Goal: Task Accomplishment & Management: Use online tool/utility

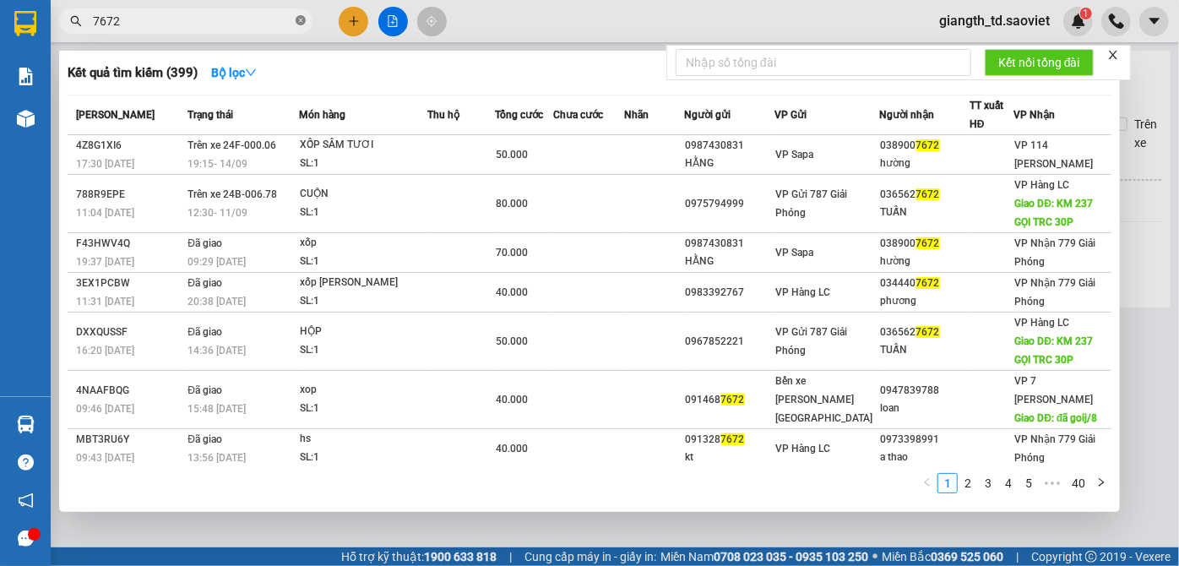
click at [298, 20] on icon "close-circle" at bounding box center [301, 20] width 10 height 10
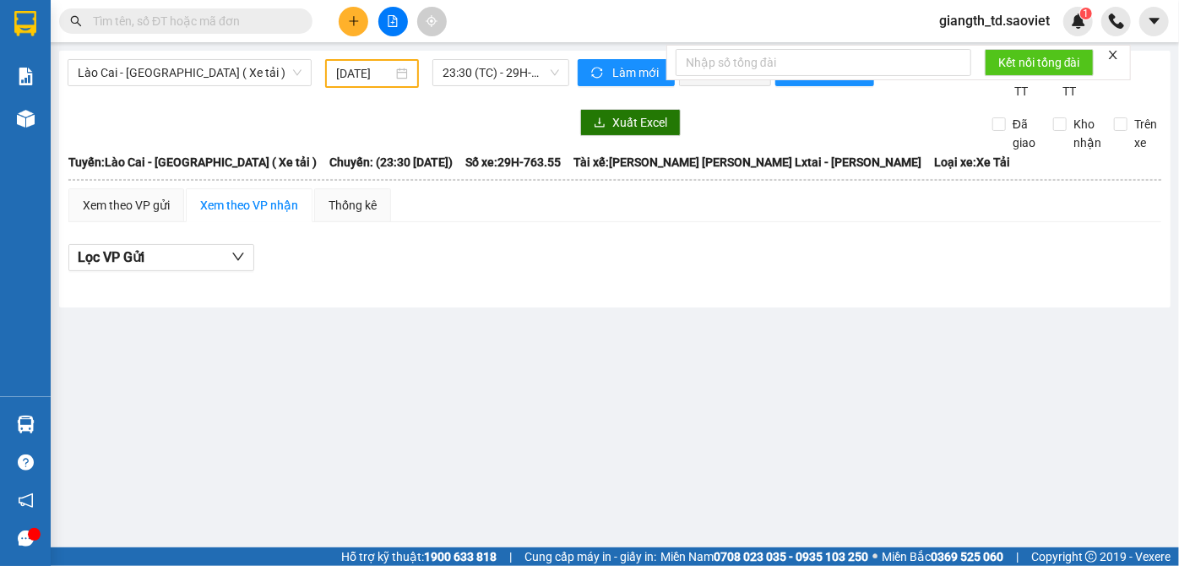
paste input "0878738989"
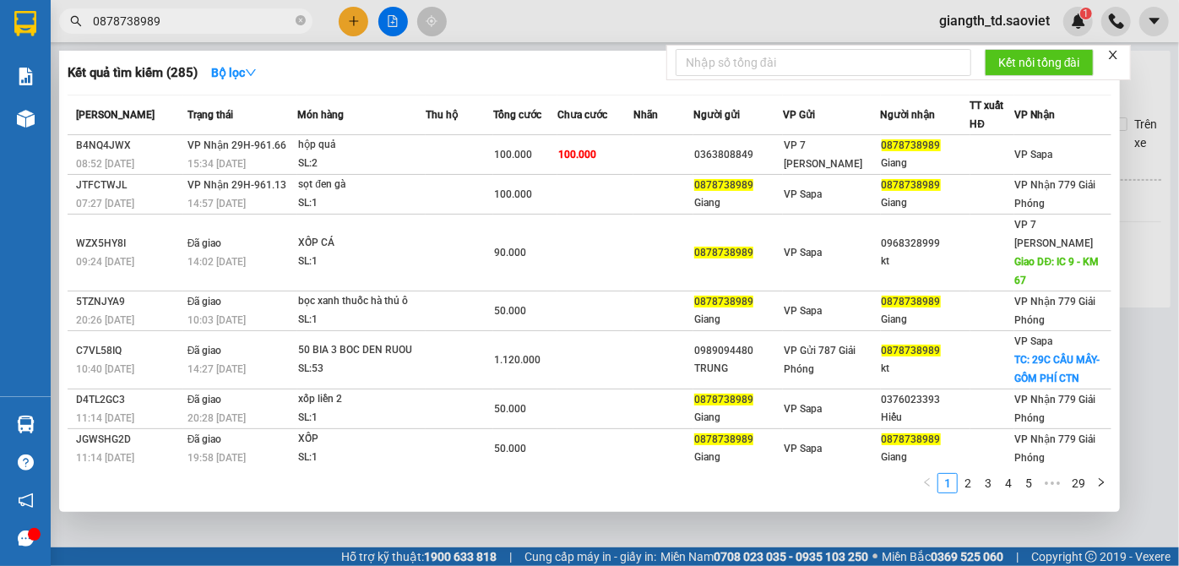
type input "0878738989"
click at [297, 18] on icon "close-circle" at bounding box center [301, 20] width 10 height 10
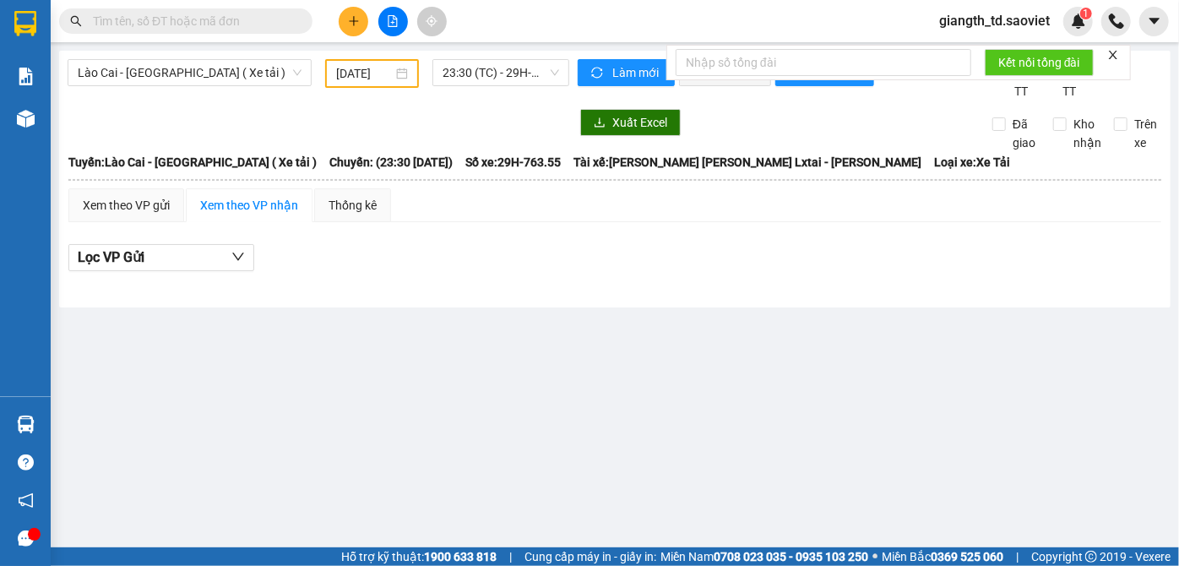
paste input "0355764141"
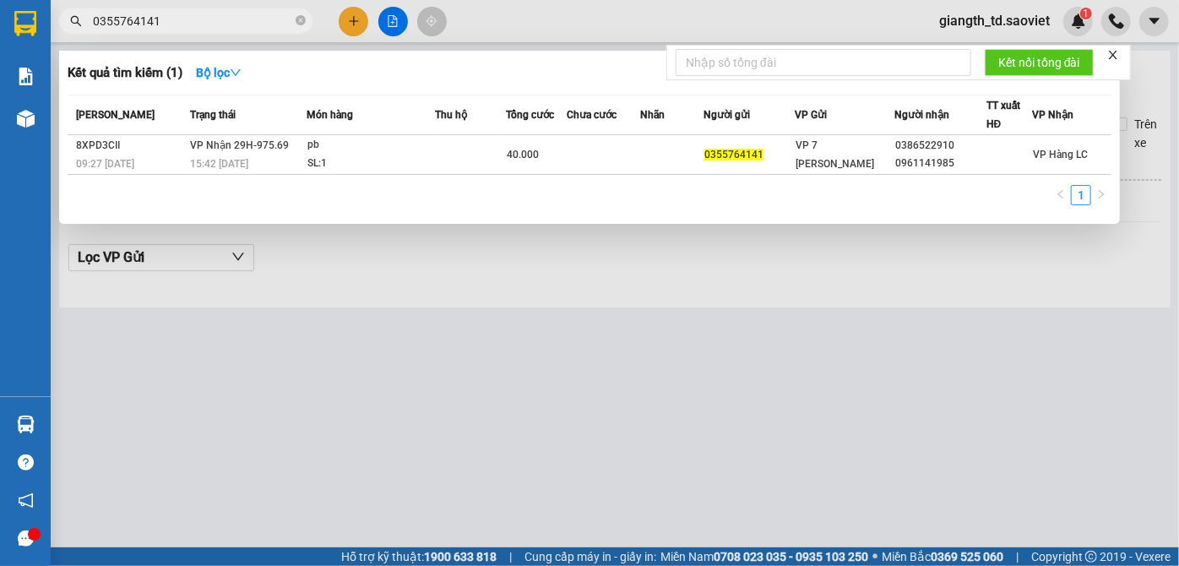
type input "0355764141"
click at [299, 19] on icon "close-circle" at bounding box center [301, 20] width 10 height 10
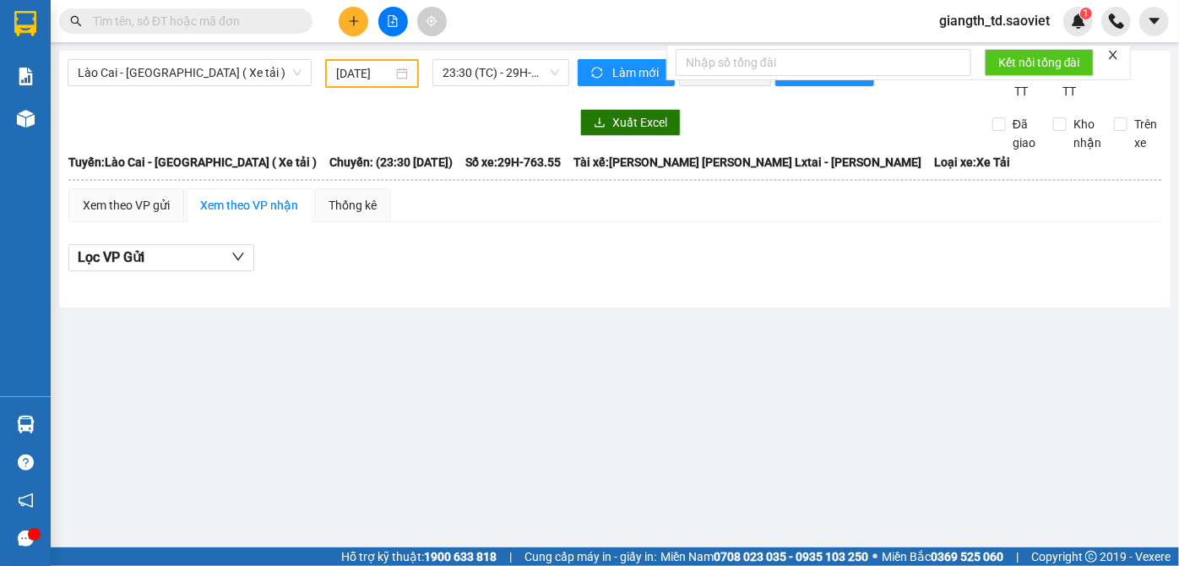
paste input "0339215378"
type input "0339215378"
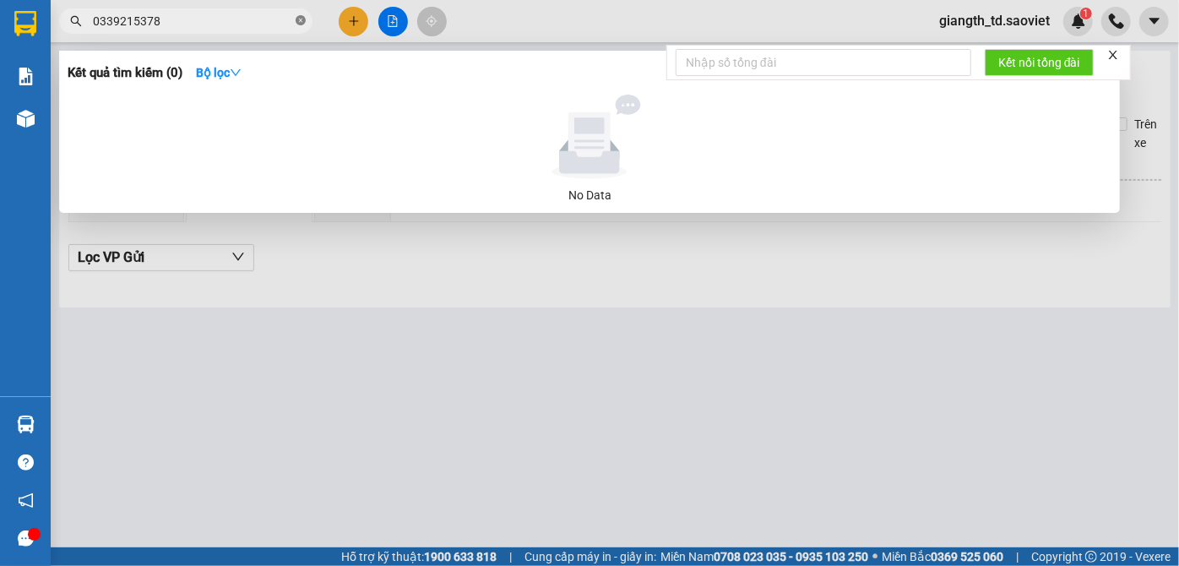
click at [300, 23] on icon "close-circle" at bounding box center [301, 20] width 10 height 10
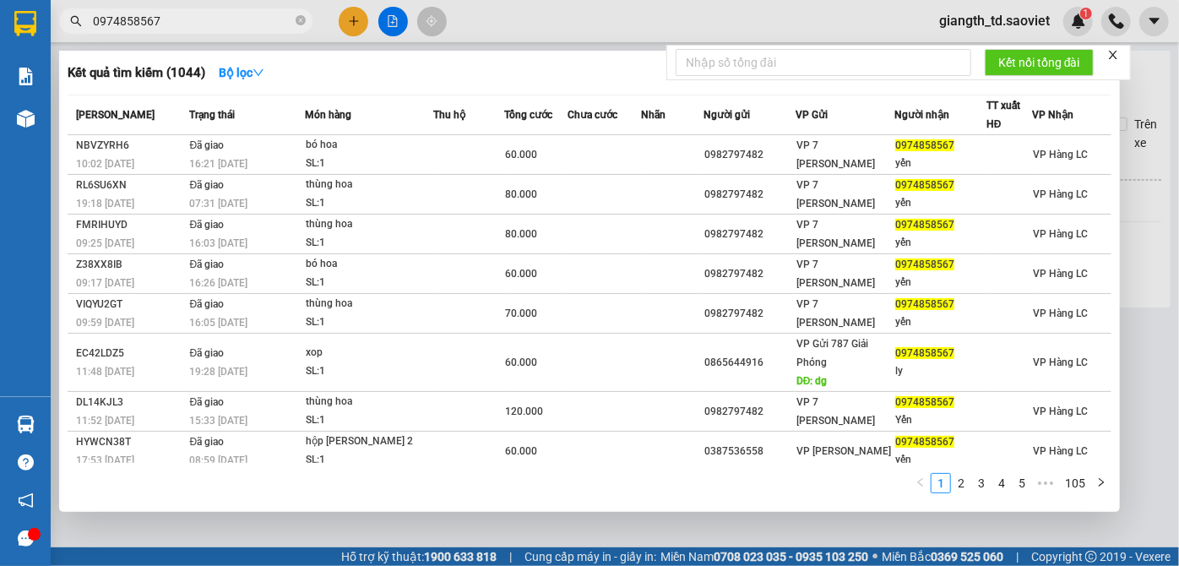
type input "0974858567"
